Goal: Check status: Check status

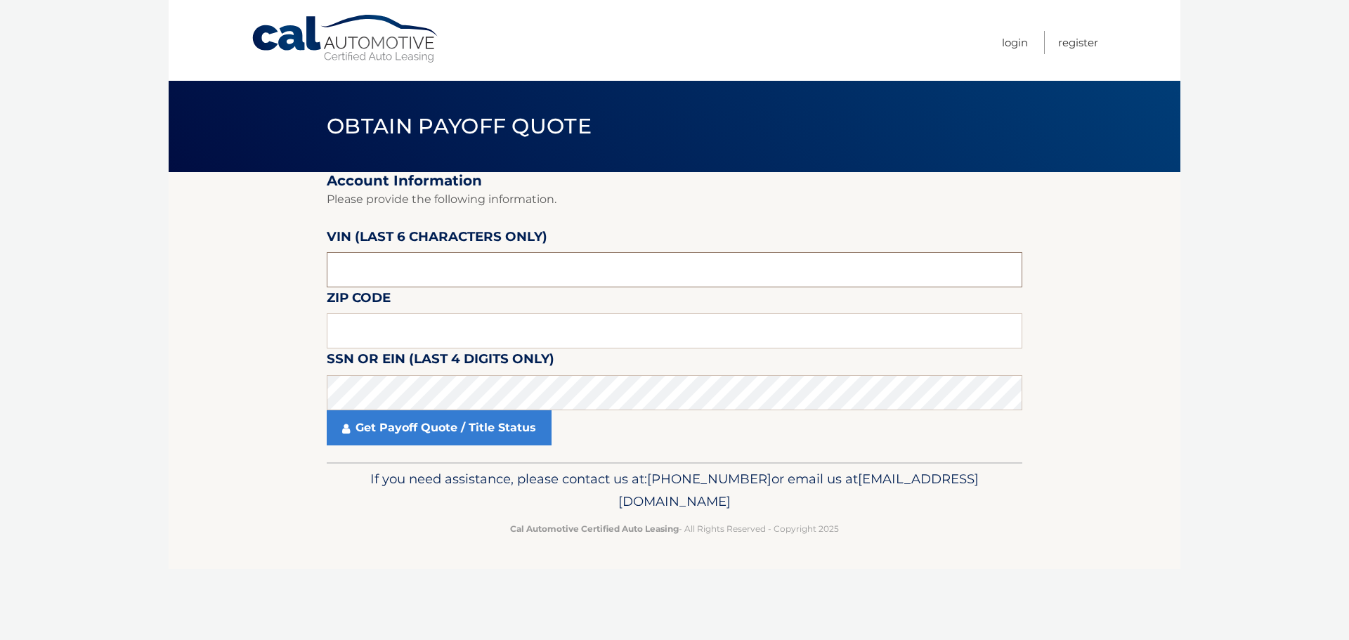
click at [866, 280] on input "text" at bounding box center [675, 269] width 696 height 35
type input "774986"
click at [792, 325] on input "text" at bounding box center [675, 330] width 696 height 35
type input "11801"
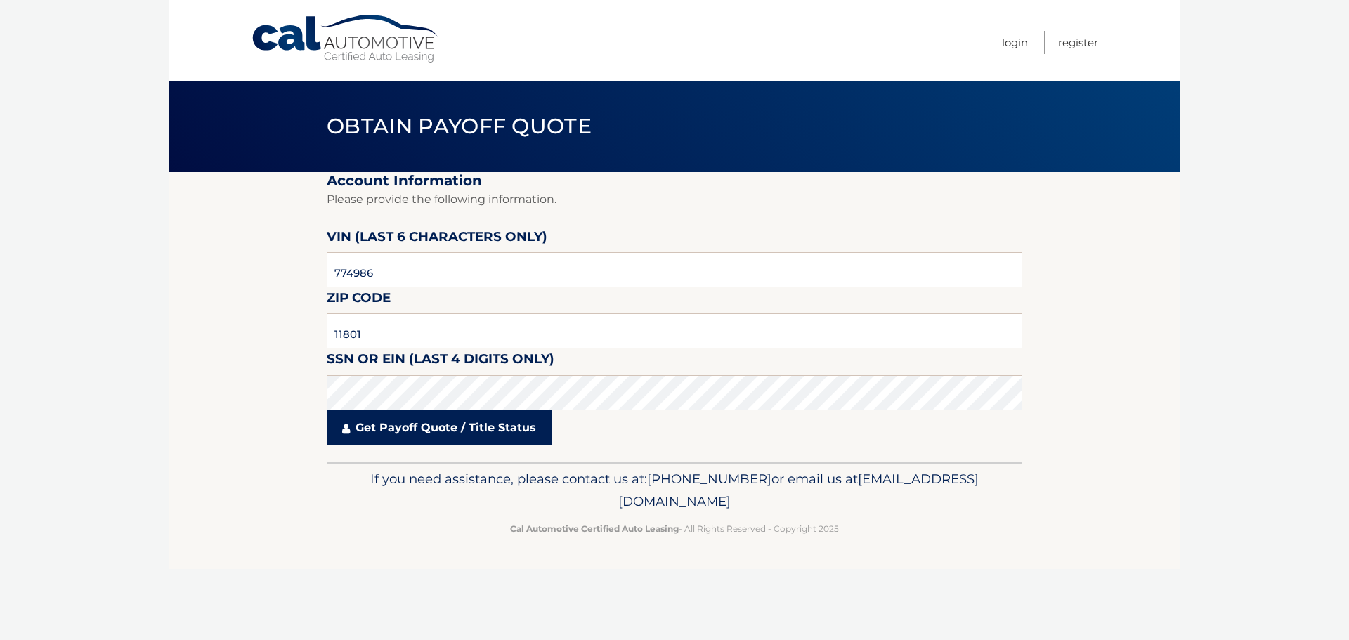
click at [458, 425] on link "Get Payoff Quote / Title Status" at bounding box center [439, 427] width 225 height 35
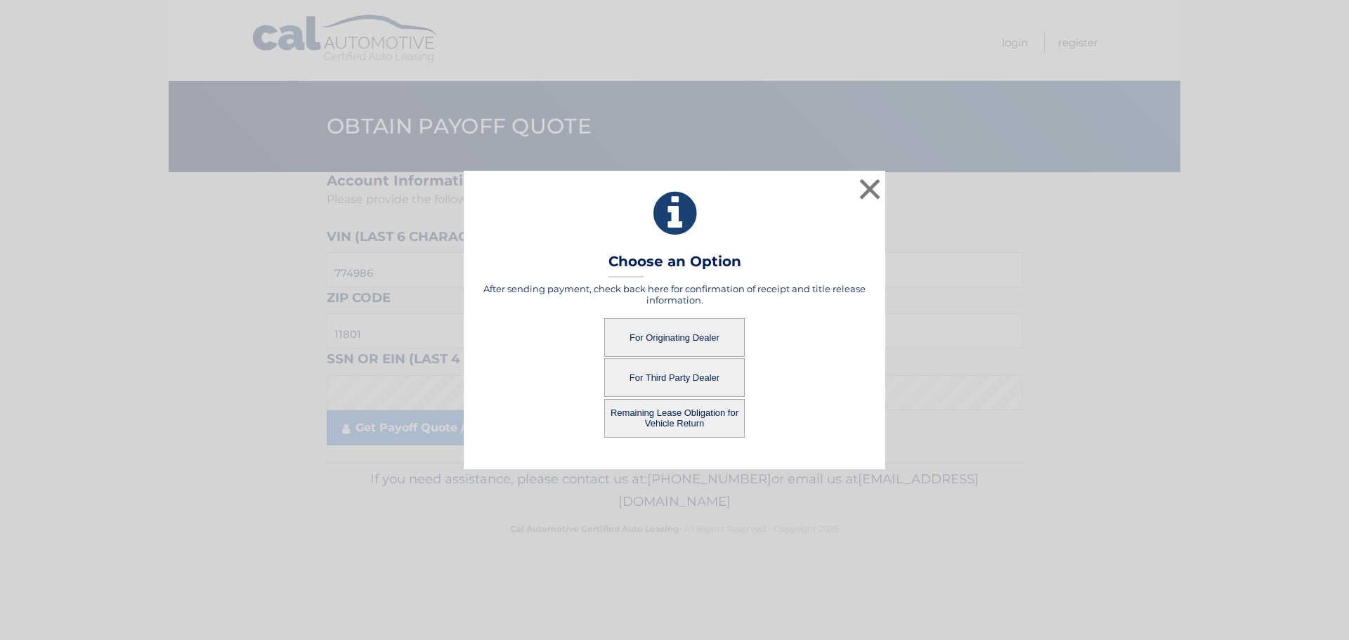
click at [687, 375] on button "For Third Party Dealer" at bounding box center [674, 377] width 141 height 39
click at [708, 378] on button "For Third Party Dealer" at bounding box center [674, 377] width 141 height 39
